Goal: Task Accomplishment & Management: Complete application form

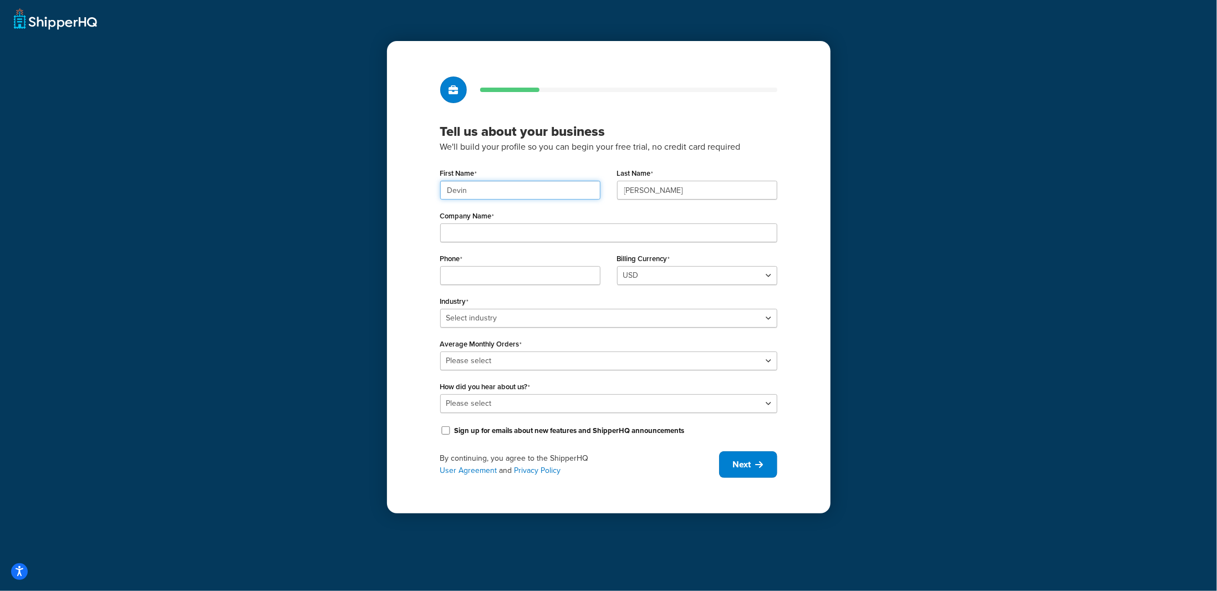
click at [469, 189] on input "Devin" at bounding box center [520, 190] width 160 height 19
drag, startPoint x: 531, startPoint y: 192, endPoint x: 416, endPoint y: 206, distance: 115.6
click at [416, 206] on div "Tell us about your business We'll build your profile so you can begin your free…" at bounding box center [609, 277] width 444 height 473
type input "[PERSON_NAME]"
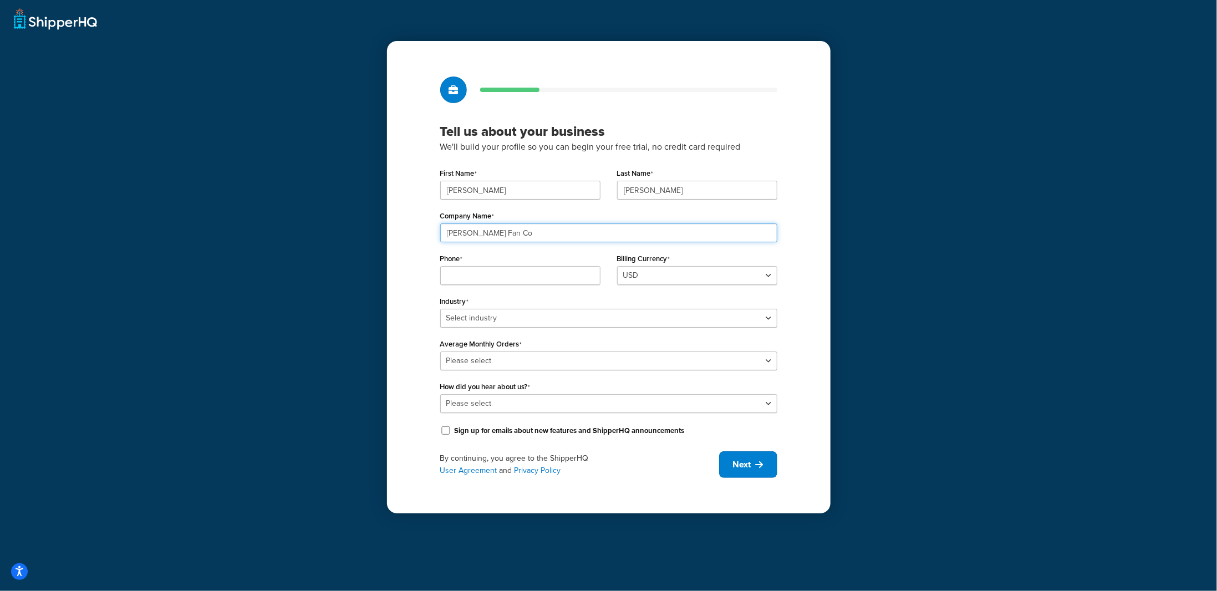
type input "[PERSON_NAME] FAN CO"
click at [519, 279] on input "Phone" at bounding box center [520, 275] width 160 height 19
type input "8036914750"
click at [514, 313] on select "Select industry Automotive Adult Agriculture Alcohol, Tobacco & CBD Arts & Craf…" at bounding box center [608, 318] width 337 height 19
select select "18"
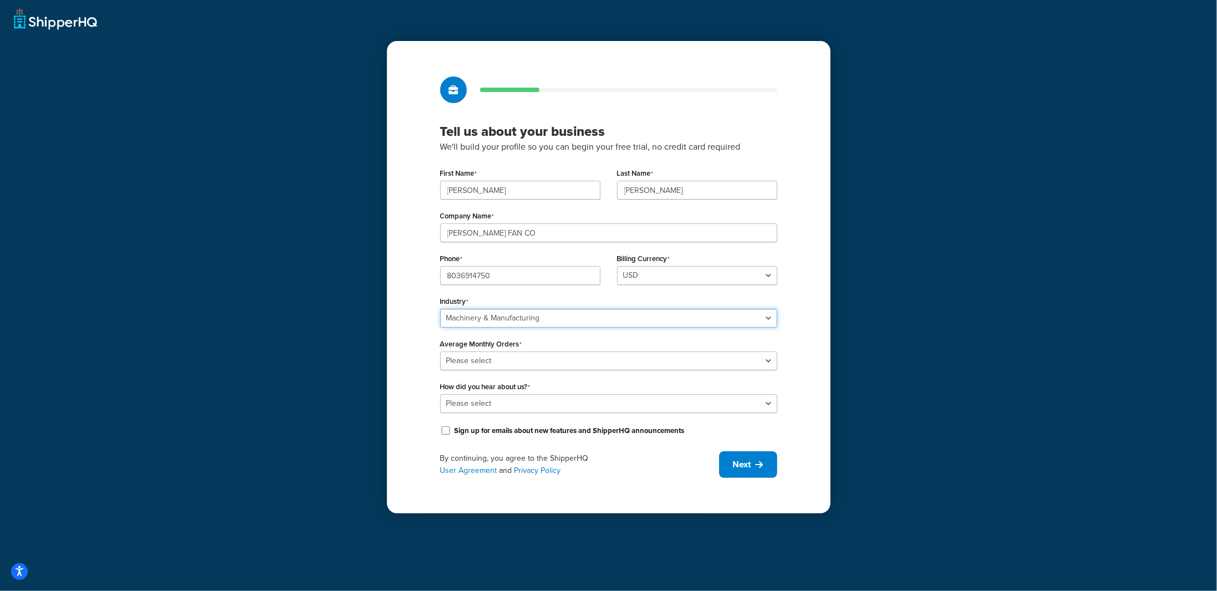
click at [440, 309] on select "Select industry Automotive Adult Agriculture Alcohol, Tobacco & CBD Arts & Craf…" at bounding box center [608, 318] width 337 height 19
click at [501, 363] on select "Please select 0-500 501-1,000 1,001-10,000 10,001-20,000 Over 20,000" at bounding box center [608, 361] width 337 height 19
click at [440, 352] on select "Please select 0-500 501-1,000 1,001-10,000 10,001-20,000 Over 20,000" at bounding box center [608, 361] width 337 height 19
click at [557, 366] on select "Please select 0-500 501-1,000 1,001-10,000 10,001-20,000 Over 20,000" at bounding box center [608, 361] width 337 height 19
click at [542, 360] on select "Please select 0-500 501-1,000 1,001-10,000 10,001-20,000 Over 20,000" at bounding box center [608, 361] width 337 height 19
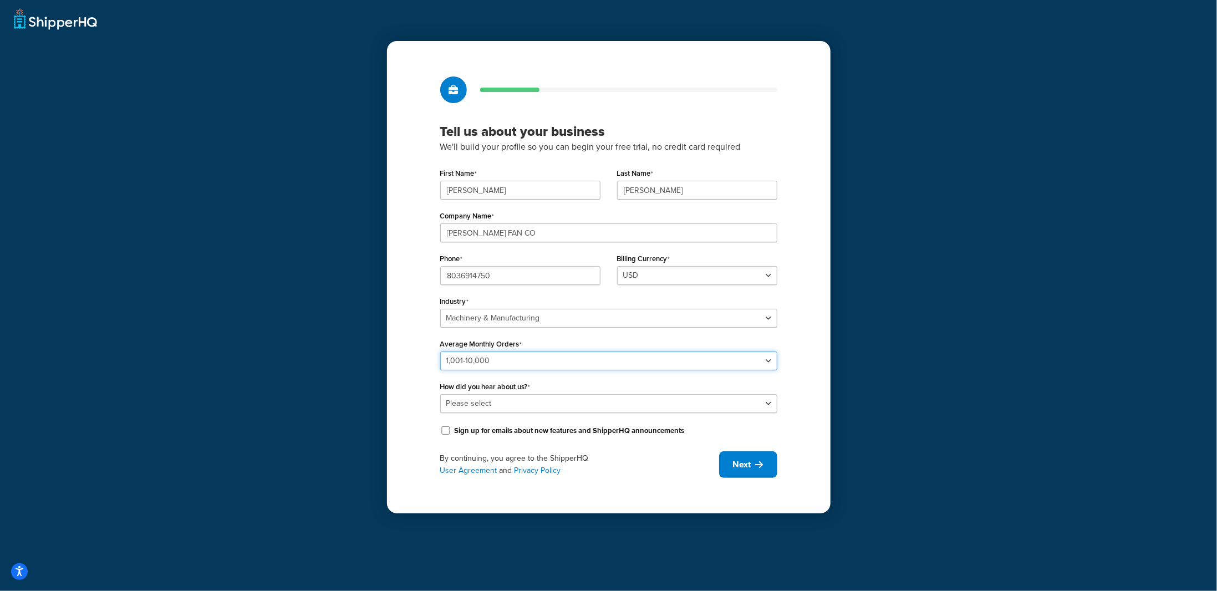
select select "5"
click at [440, 352] on select "Please select 0-500 501-1,000 1,001-10,000 10,001-20,000 Over 20,000" at bounding box center [608, 361] width 337 height 19
click at [442, 433] on input "Sign up for emails about new features and ShipperHQ announcements" at bounding box center [445, 430] width 11 height 8
click at [449, 433] on input "Sign up for emails about new features and ShipperHQ announcements" at bounding box center [445, 430] width 11 height 8
checkbox input "false"
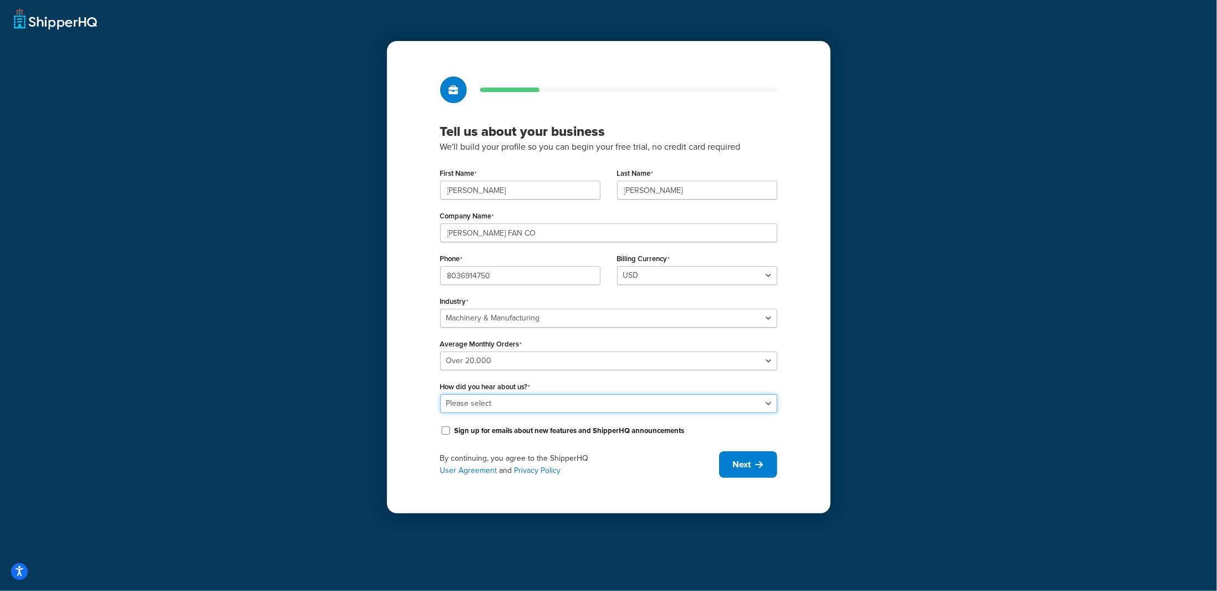
click at [668, 403] on select "Please select Online Search App Store or Marketplace Listing Referred by Agency…" at bounding box center [608, 403] width 337 height 19
select select "10"
click at [440, 394] on select "Please select Online Search App Store or Marketplace Listing Referred by Agency…" at bounding box center [608, 403] width 337 height 19
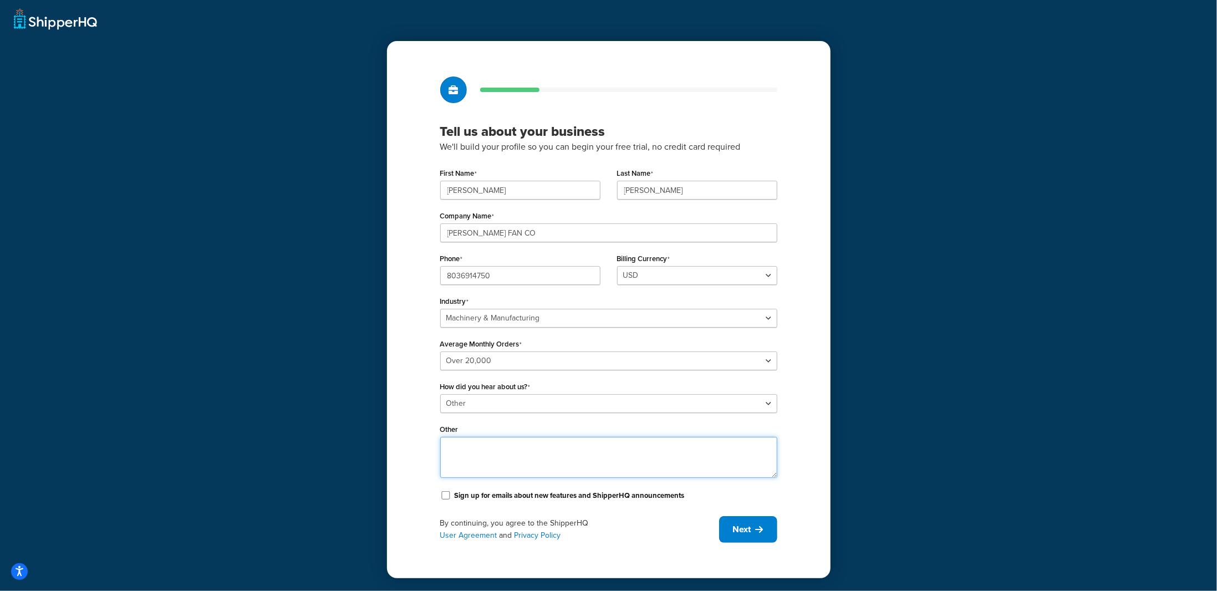
click at [505, 463] on textarea "Other" at bounding box center [608, 457] width 337 height 41
type textarea "already using you for our other platform - switching over to Shopify from BigCo…"
click at [753, 536] on button "Next" at bounding box center [748, 529] width 58 height 27
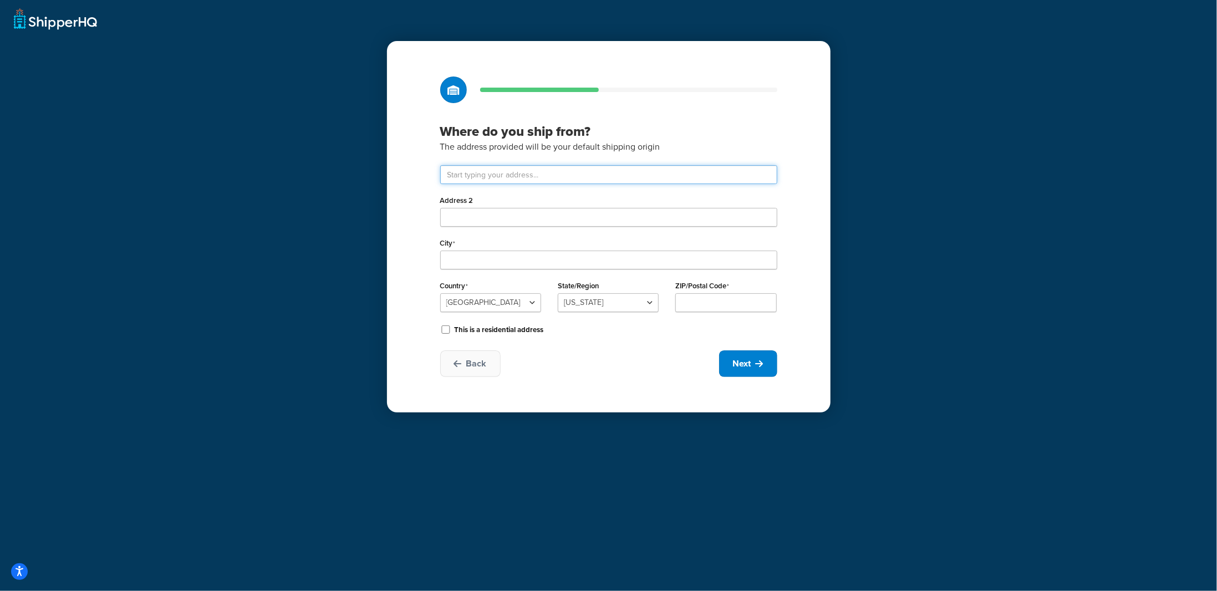
click at [536, 175] on input "text" at bounding box center [608, 174] width 337 height 19
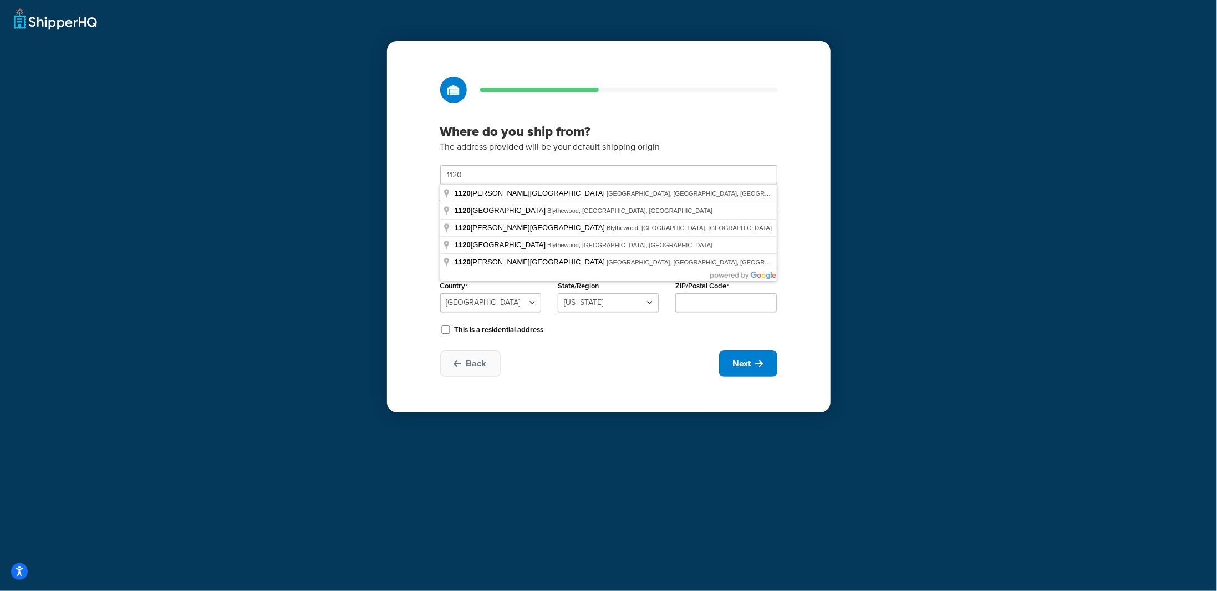
type input "[STREET_ADDRESS]"
type input "Blythewood"
select select "40"
type input "29016"
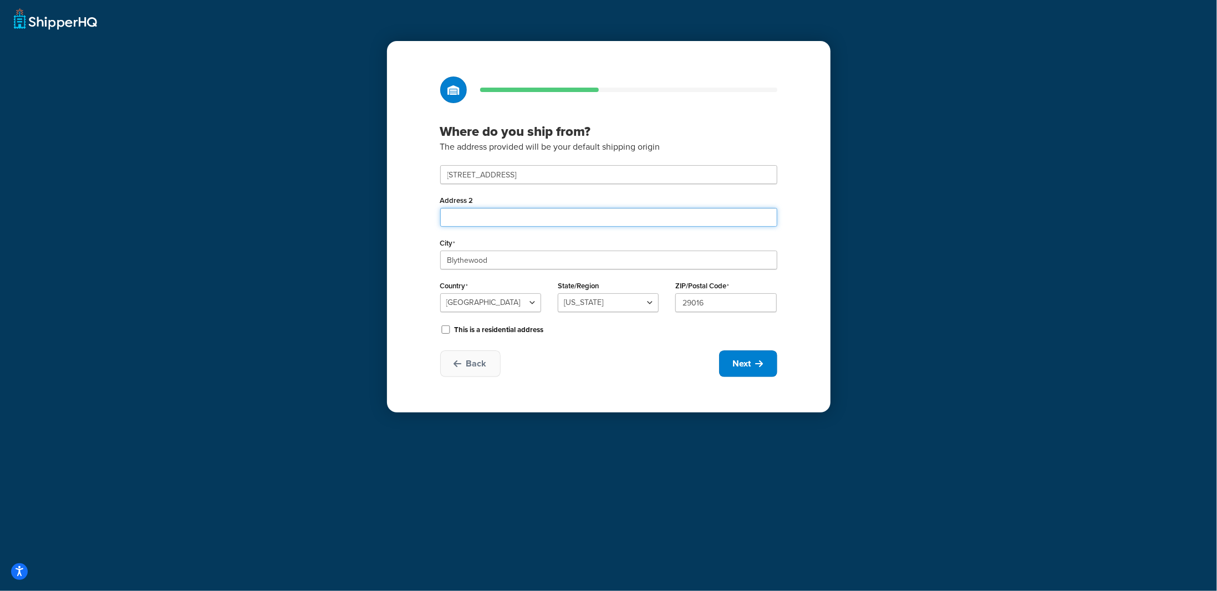
click at [484, 211] on input "Address 2" at bounding box center [608, 217] width 337 height 19
click at [753, 364] on button "Next" at bounding box center [748, 364] width 58 height 27
select select "1"
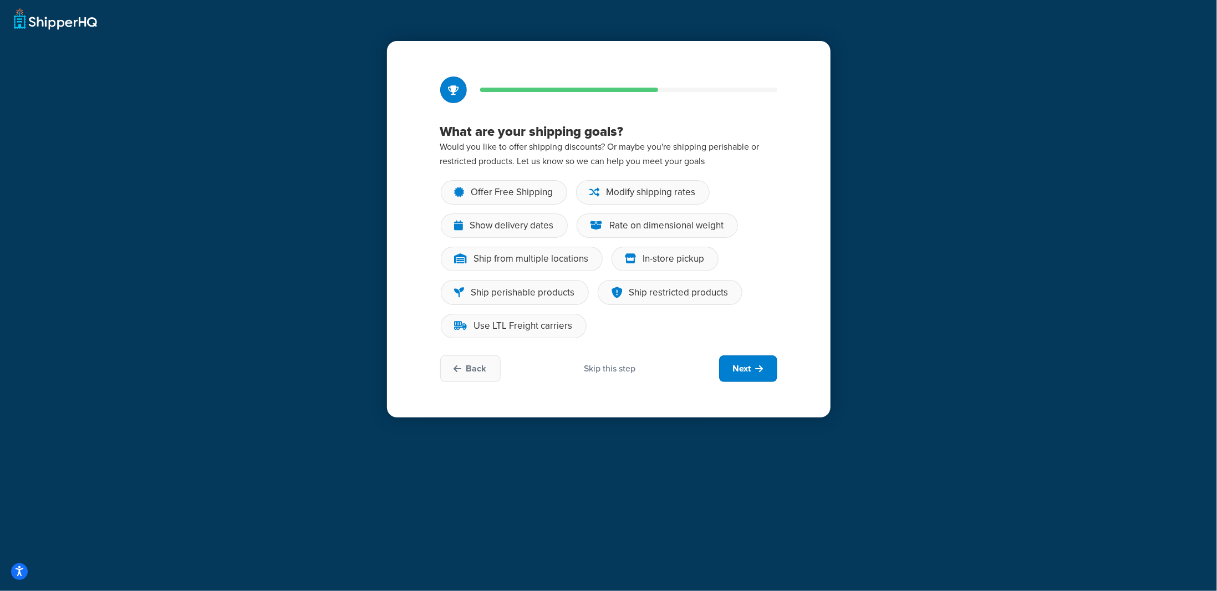
click at [618, 369] on div "Skip this step" at bounding box center [610, 369] width 52 height 12
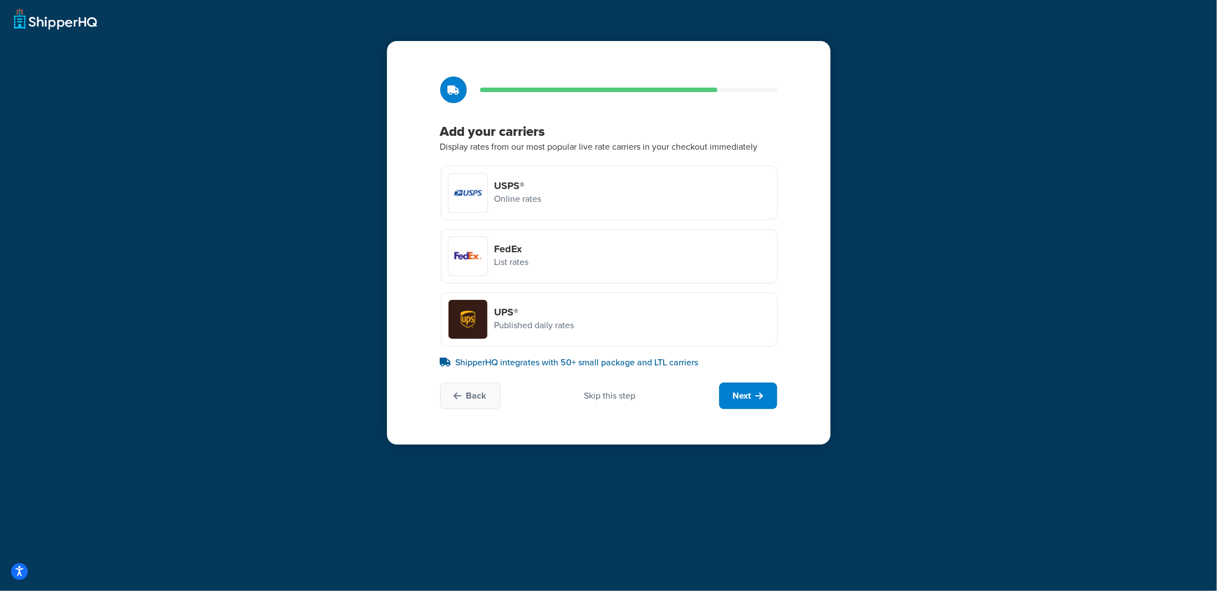
click at [614, 397] on div "Skip this step" at bounding box center [610, 396] width 52 height 12
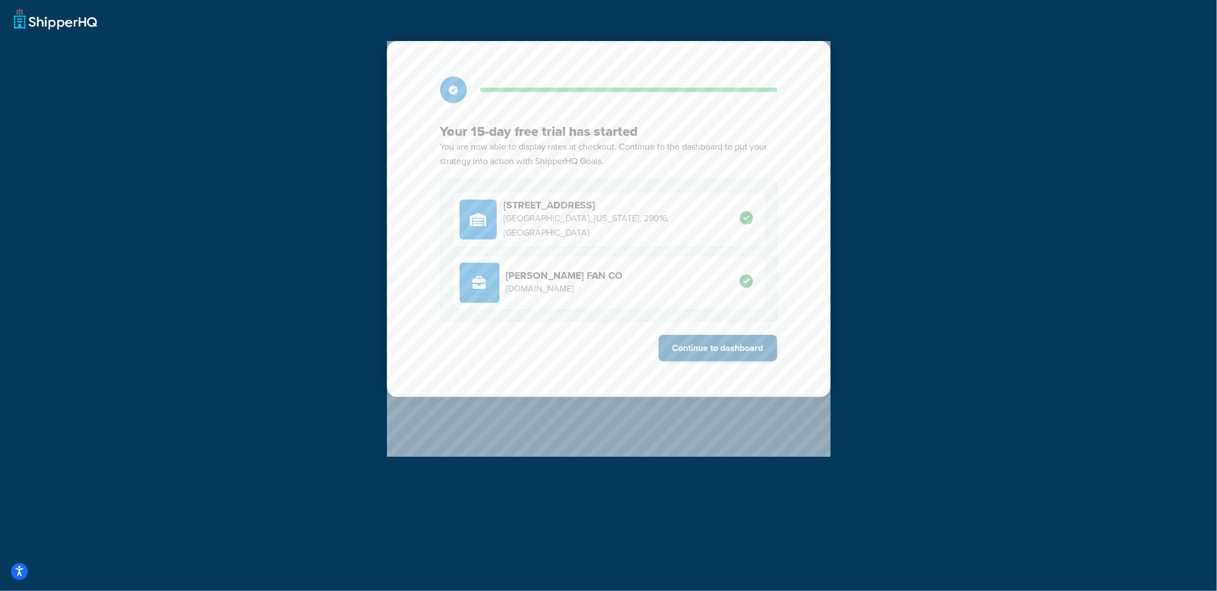
click at [715, 349] on button "Continue to dashboard" at bounding box center [718, 348] width 119 height 27
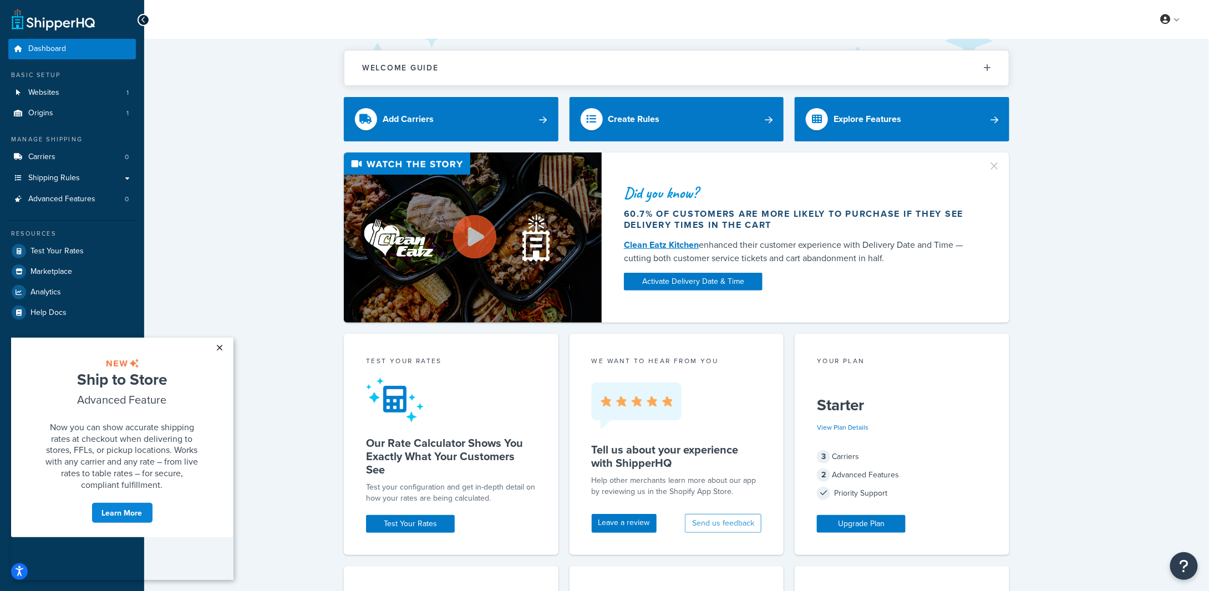
click at [220, 345] on link "×" at bounding box center [219, 347] width 19 height 20
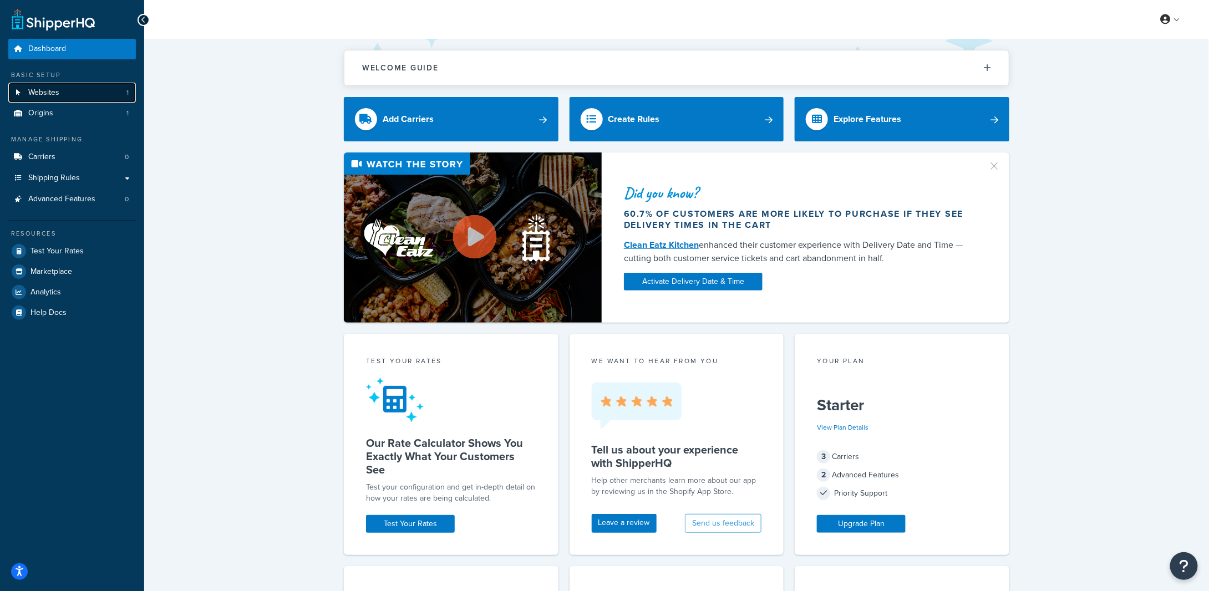
click at [64, 90] on link "Websites 1" at bounding box center [72, 93] width 128 height 21
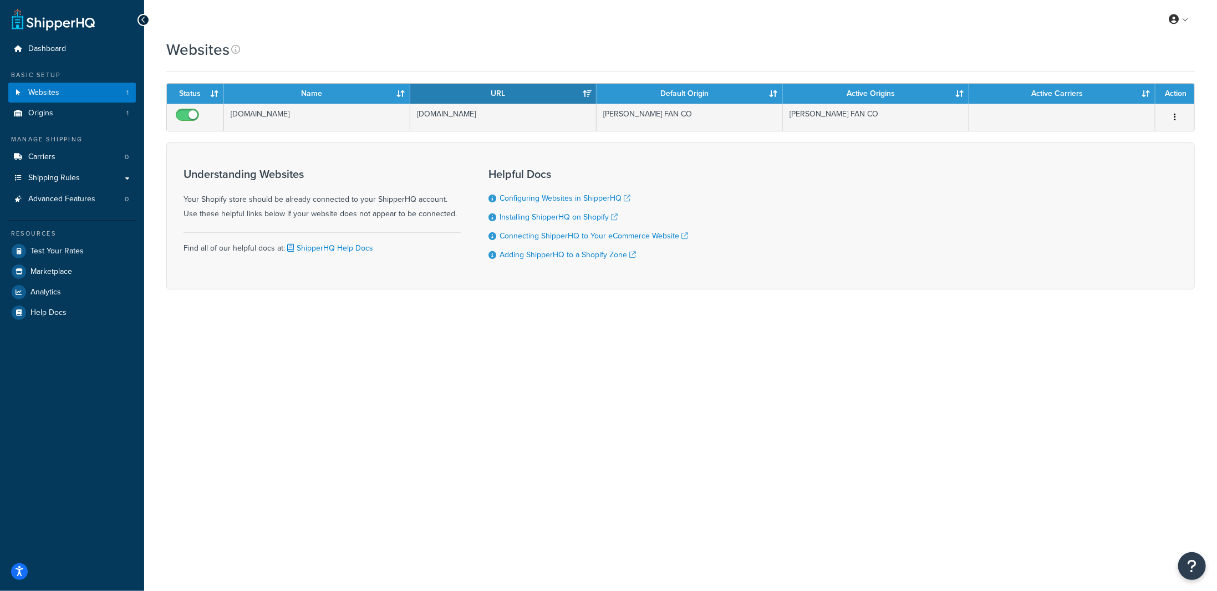
drag, startPoint x: 639, startPoint y: 495, endPoint x: 666, endPoint y: 498, distance: 26.8
click at [642, 495] on div "My Profile Billing Global Settings Contact Us Logout Websites Contact Us Send U…" at bounding box center [680, 295] width 1073 height 591
